Goal: Task Accomplishment & Management: Complete application form

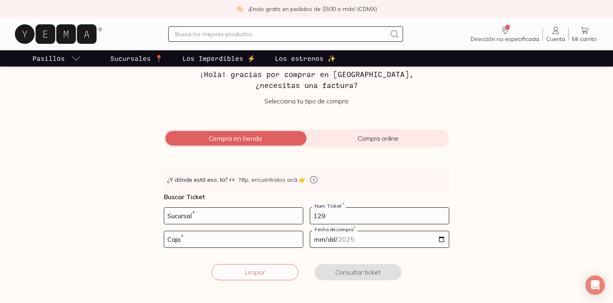
type input "129"
click at [275, 238] on input "number" at bounding box center [233, 239] width 139 height 16
type input "01"
click at [366, 243] on input "date" at bounding box center [379, 239] width 139 height 16
click at [356, 239] on input "date" at bounding box center [379, 239] width 139 height 16
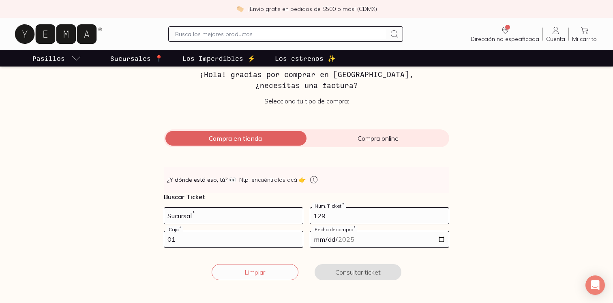
click at [443, 241] on input "date" at bounding box center [379, 239] width 139 height 16
type input "[DATE]"
drag, startPoint x: 344, startPoint y: 231, endPoint x: 367, endPoint y: 164, distance: 71.0
click at [367, 164] on div "👀 ¿Y dónde está eso, tú? 👀 Ntp, encuéntralos acá 👉 Buscar Ticket Sucursal * 129…" at bounding box center [306, 218] width 285 height 143
click at [362, 235] on input "[DATE]" at bounding box center [379, 239] width 139 height 16
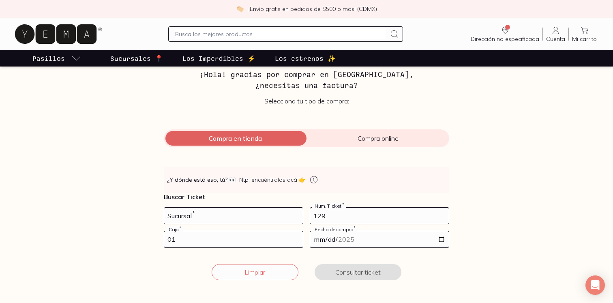
click at [330, 235] on input "[DATE]" at bounding box center [379, 239] width 139 height 16
type input "[DATE]"
click at [383, 252] on form "Sucursal * 129 Num. Ticket * 01 Caja * [DATE] Fecha de compra * Limpiar Consult…" at bounding box center [306, 248] width 285 height 83
click at [343, 236] on input "[DATE]" at bounding box center [379, 239] width 139 height 16
click at [335, 237] on input "[DATE]" at bounding box center [379, 239] width 139 height 16
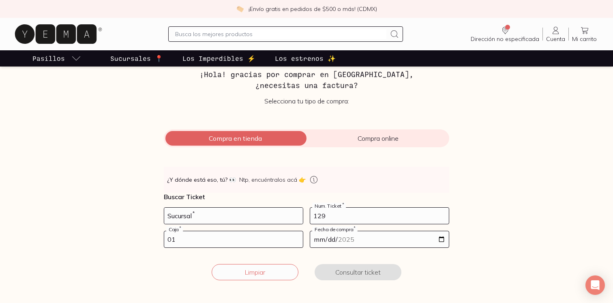
click at [332, 238] on input "[DATE]" at bounding box center [379, 239] width 139 height 16
click at [441, 240] on input "[DATE]" at bounding box center [379, 239] width 139 height 16
click at [461, 181] on div "Facturación Yema 📄 ¡Hola! gracias por comprar en [GEOGRAPHIC_DATA], ¿necesitas …" at bounding box center [306, 164] width 311 height 251
click at [281, 239] on input "01" at bounding box center [233, 239] width 139 height 16
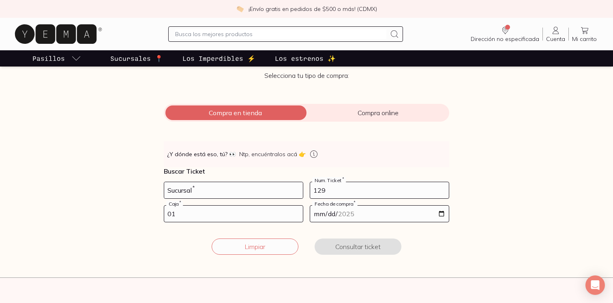
scroll to position [75, 0]
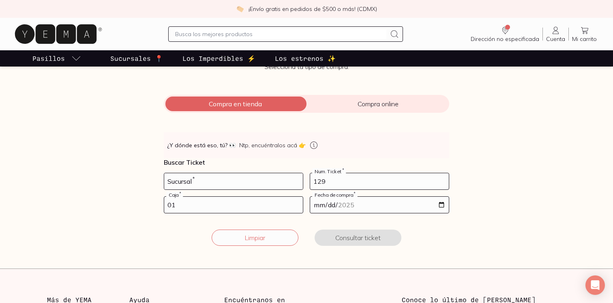
click at [231, 207] on input "01" at bounding box center [233, 204] width 139 height 16
click at [222, 184] on input "number" at bounding box center [233, 181] width 139 height 16
type input "10002"
click at [329, 235] on button "Consultar ticket" at bounding box center [357, 237] width 87 height 16
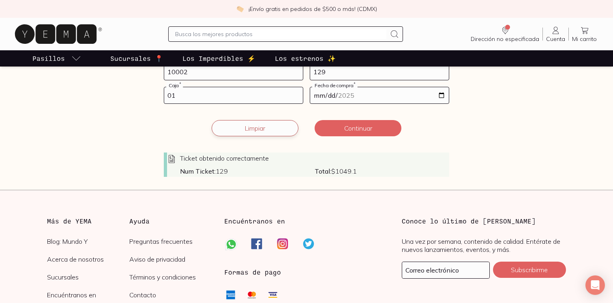
scroll to position [186, 0]
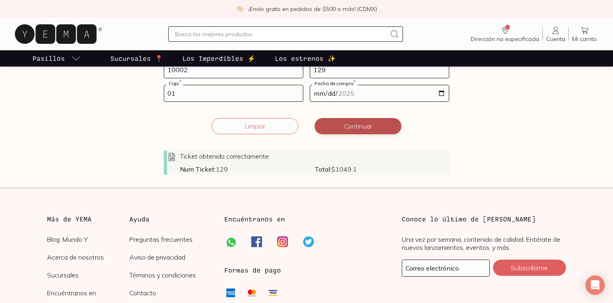
click at [352, 128] on button "Continuar" at bounding box center [357, 126] width 87 height 16
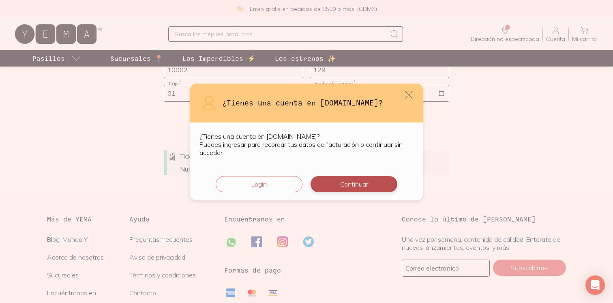
click at [343, 179] on button "Continuar" at bounding box center [353, 184] width 87 height 16
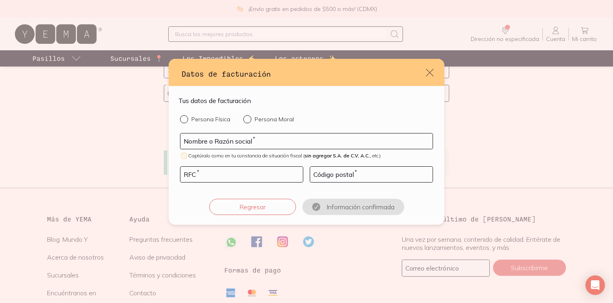
click at [209, 117] on p "Persona Física" at bounding box center [210, 118] width 39 height 7
click at [186, 117] on input "Persona Física" at bounding box center [183, 118] width 6 height 6
radio input "true"
click at [216, 143] on input "default" at bounding box center [306, 140] width 252 height 15
type input "[PERSON_NAME]"
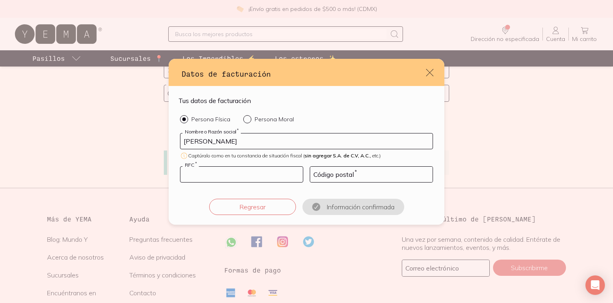
click at [243, 177] on input "default" at bounding box center [241, 174] width 122 height 15
type input "GOCS951212146"
click at [340, 179] on input "default" at bounding box center [371, 174] width 122 height 15
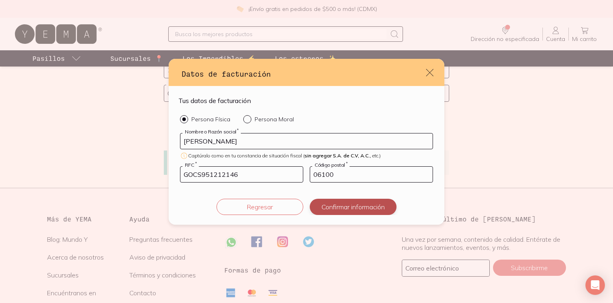
type input "06100"
click at [339, 207] on button "Confirmar información" at bounding box center [353, 207] width 87 height 16
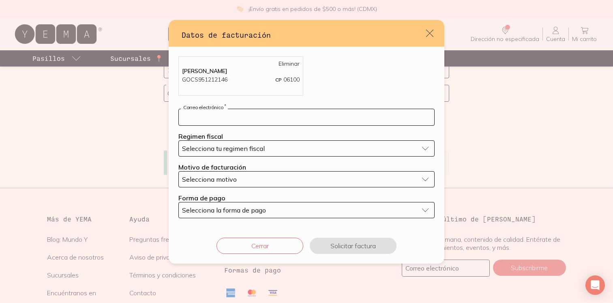
click at [312, 124] on input "default" at bounding box center [306, 117] width 255 height 16
type input "[EMAIL_ADDRESS][DOMAIN_NAME]"
click at [282, 152] on div "Selecciona tu regimen fiscal" at bounding box center [300, 148] width 236 height 8
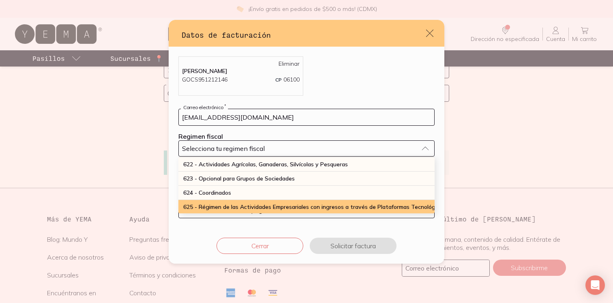
scroll to position [212, 0]
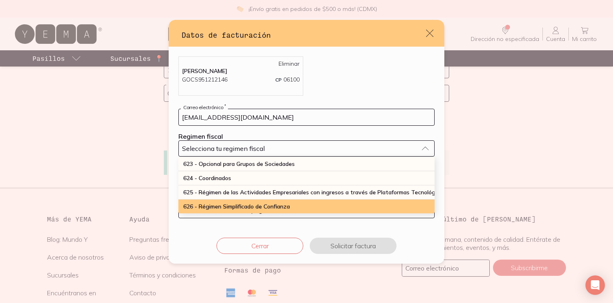
click at [271, 205] on span "626 - Régimen Simplificado de Confianza" at bounding box center [236, 206] width 107 height 7
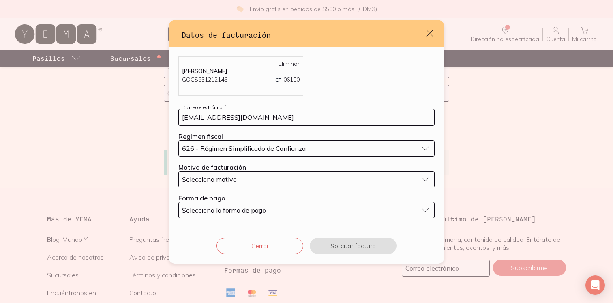
click at [267, 185] on button "Selecciona motivo" at bounding box center [306, 179] width 256 height 16
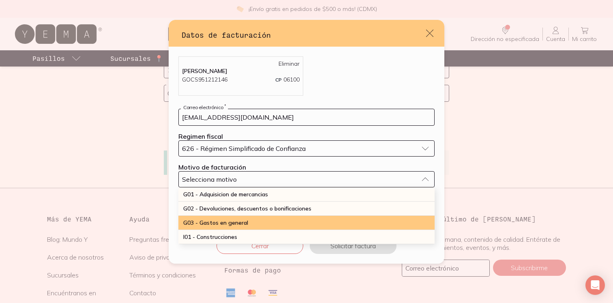
click at [257, 220] on div "G03 - Gastos en general" at bounding box center [306, 223] width 256 height 14
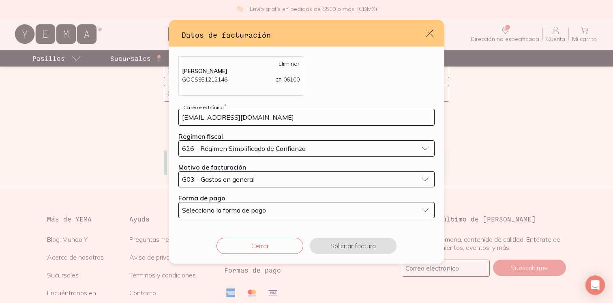
click at [258, 218] on button "Selecciona la forma de pago" at bounding box center [306, 210] width 256 height 16
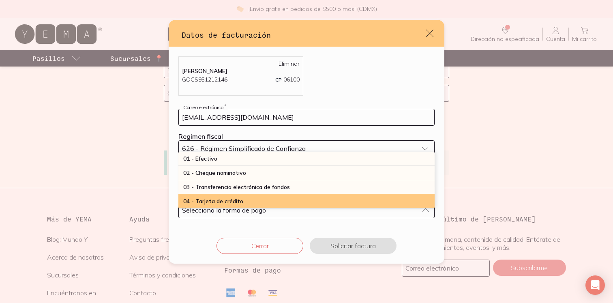
click at [263, 200] on div "04 - Tarjeta de crédito" at bounding box center [306, 201] width 256 height 14
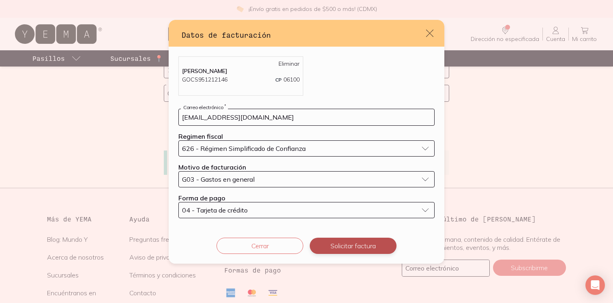
click at [321, 247] on button "Solicitar factura" at bounding box center [353, 245] width 87 height 16
